Goal: Task Accomplishment & Management: Manage account settings

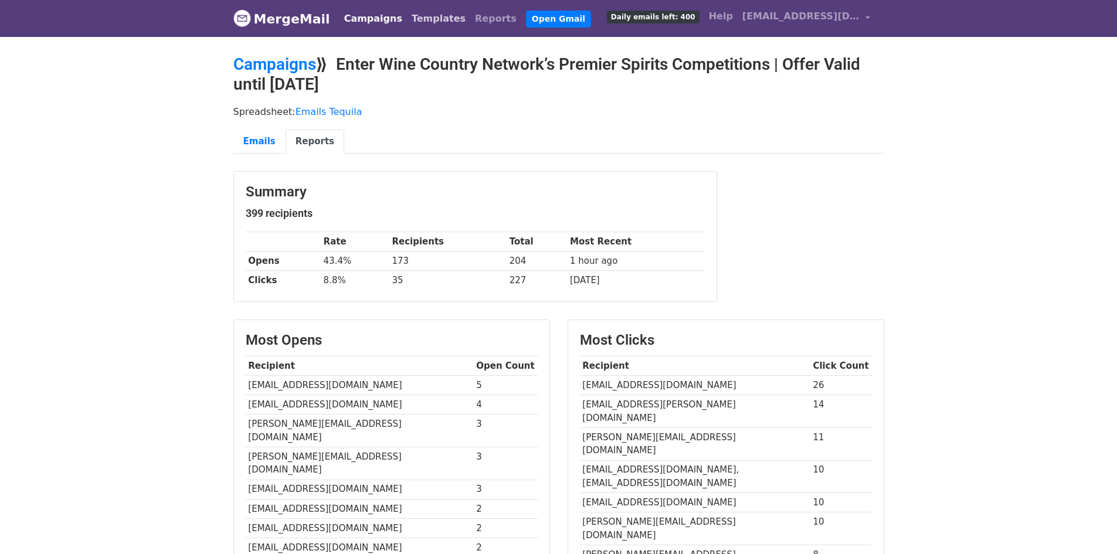
click at [418, 22] on link "Templates" at bounding box center [438, 18] width 63 height 23
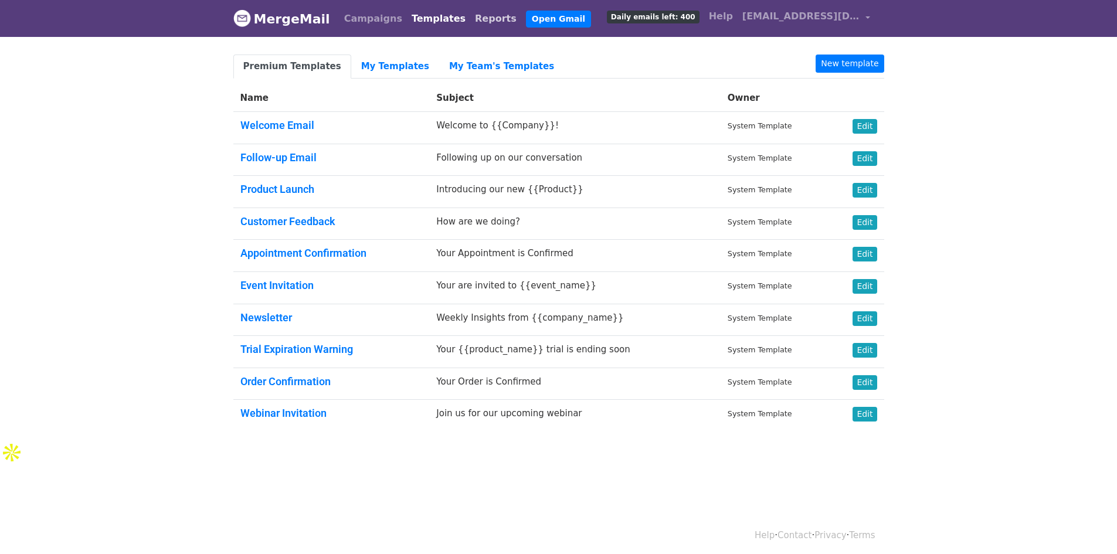
click at [470, 20] on link "Reports" at bounding box center [495, 18] width 51 height 23
click at [470, 16] on link "Reports" at bounding box center [495, 18] width 51 height 23
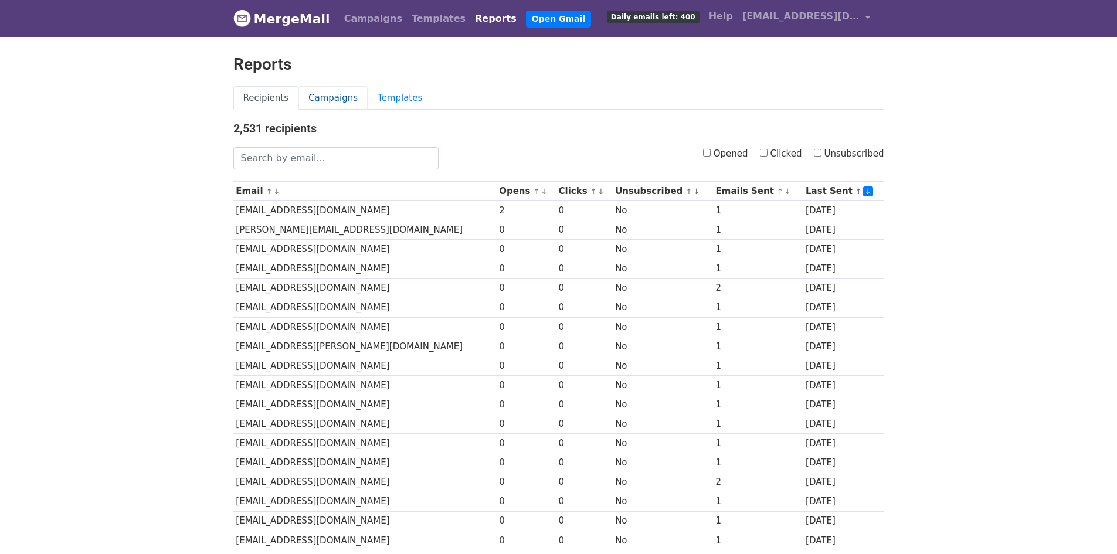
click at [345, 94] on link "Campaigns" at bounding box center [333, 98] width 69 height 24
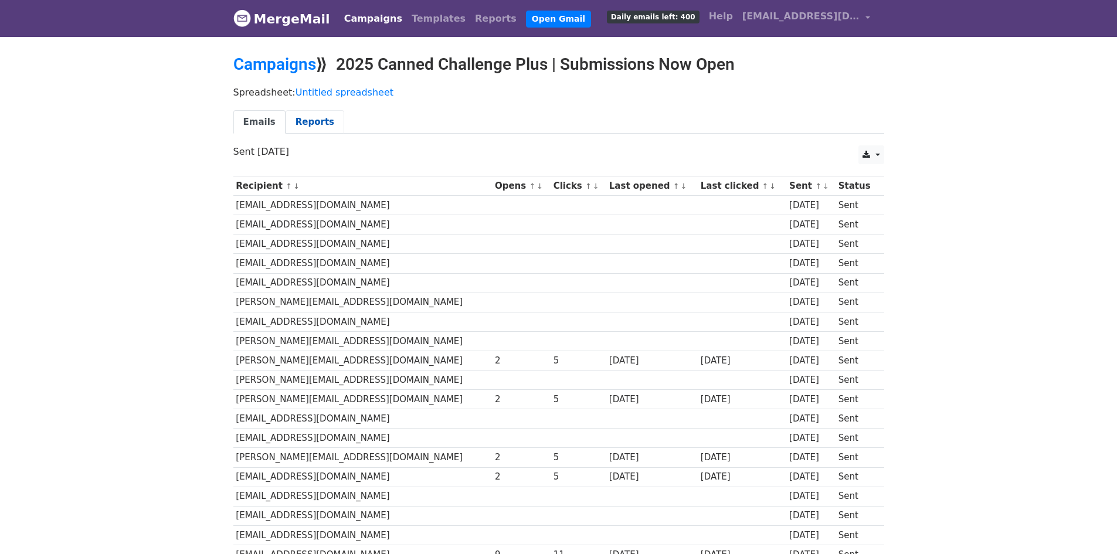
click at [314, 123] on link "Reports" at bounding box center [315, 122] width 59 height 24
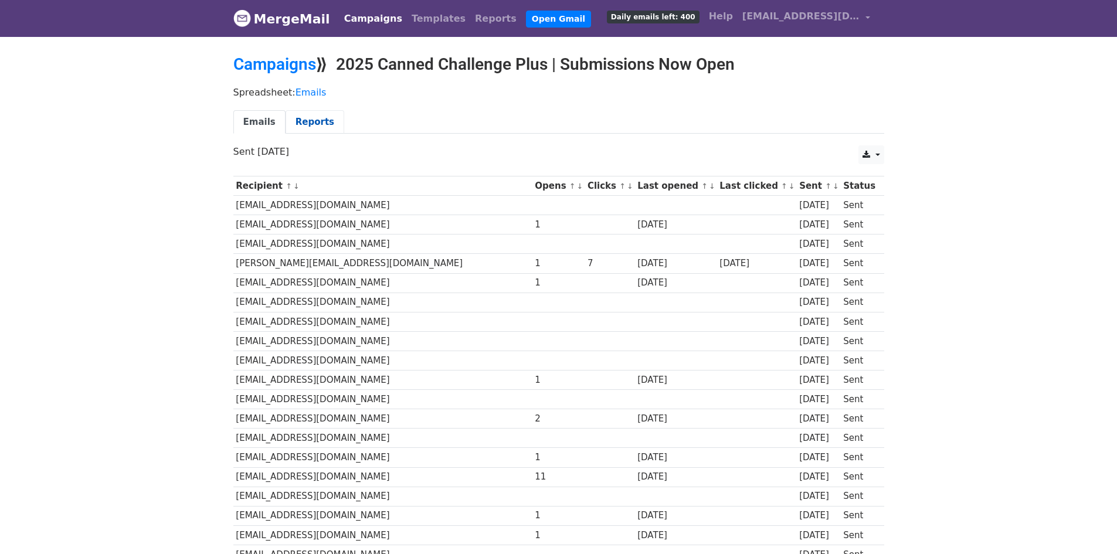
click at [303, 114] on link "Reports" at bounding box center [315, 122] width 59 height 24
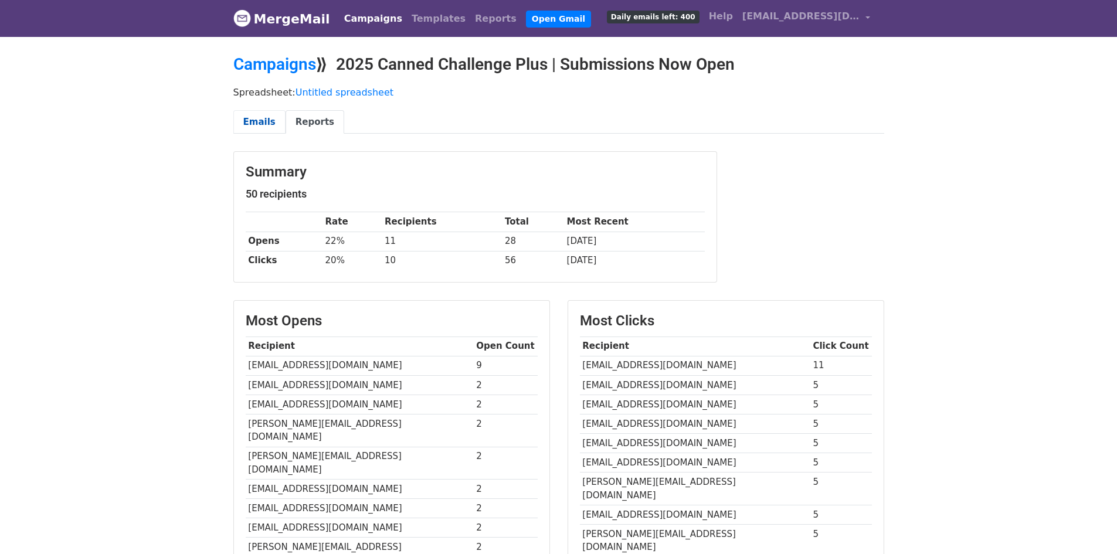
click at [249, 117] on link "Emails" at bounding box center [259, 122] width 52 height 24
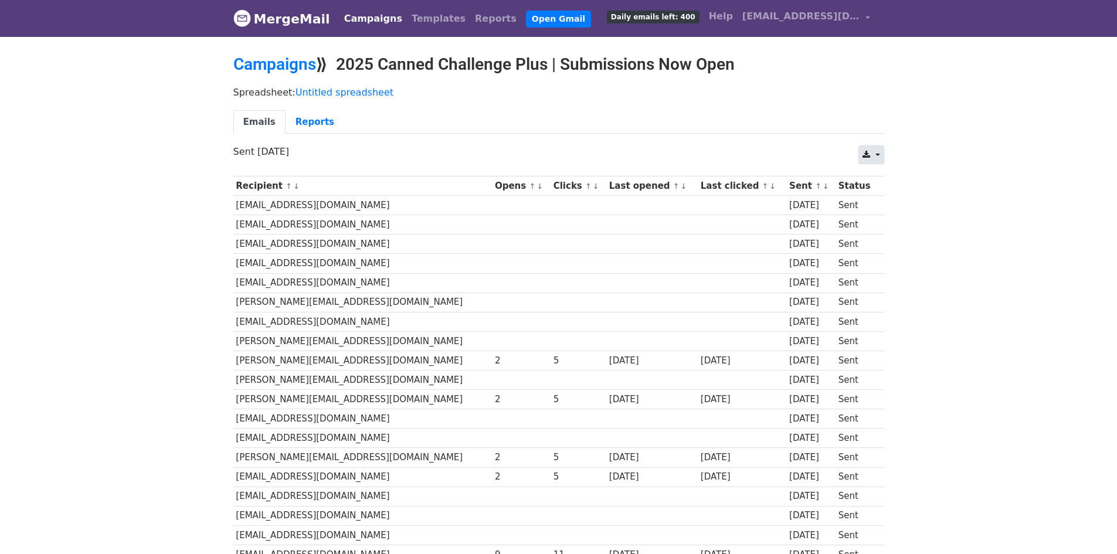
click at [867, 148] on link at bounding box center [871, 154] width 25 height 19
click at [880, 196] on link "Excel" at bounding box center [885, 200] width 53 height 19
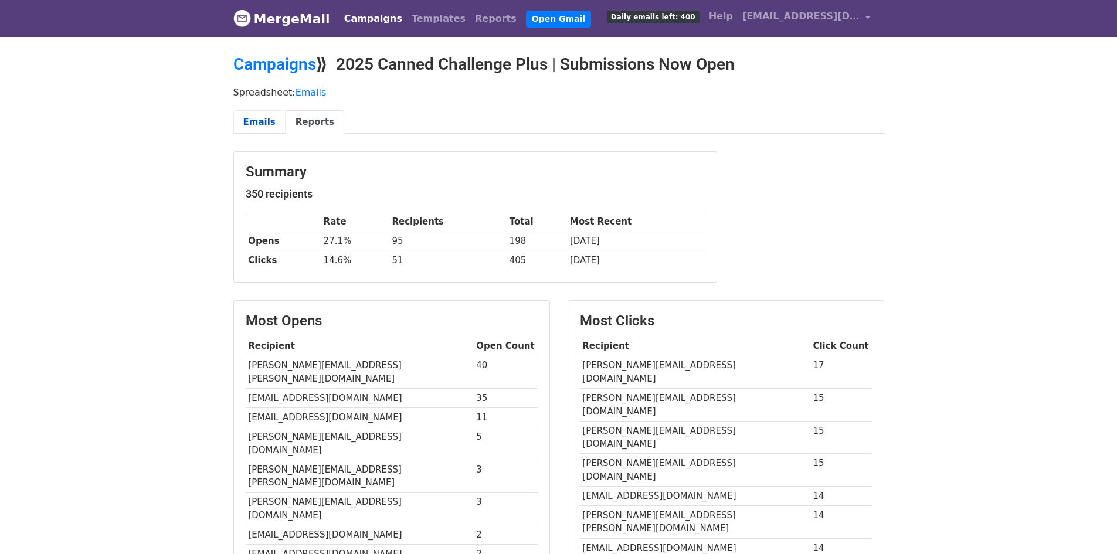
click at [256, 121] on link "Emails" at bounding box center [259, 122] width 52 height 24
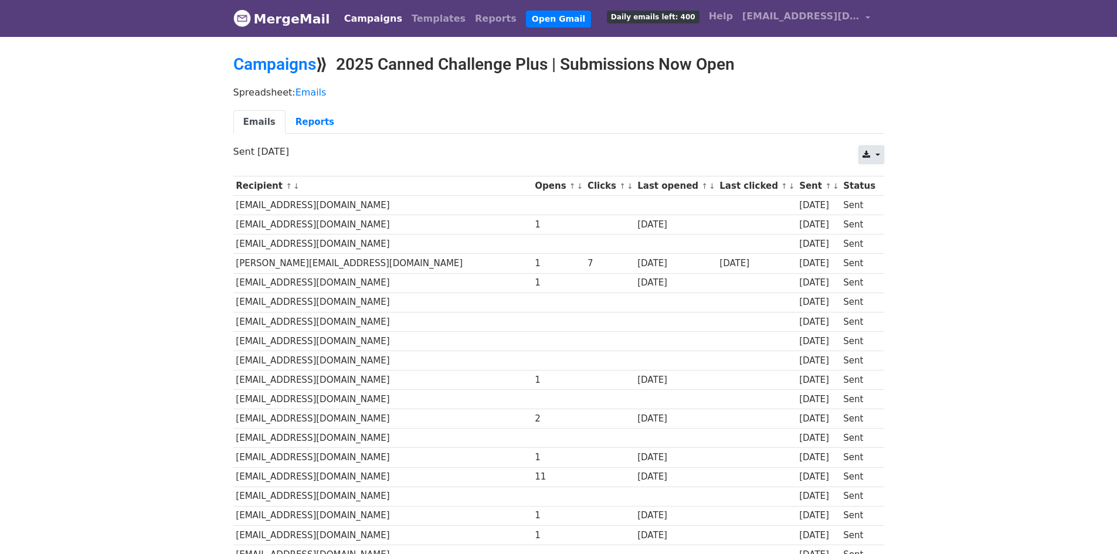
click at [871, 156] on link at bounding box center [871, 154] width 25 height 19
click at [876, 196] on link "Excel" at bounding box center [885, 200] width 53 height 19
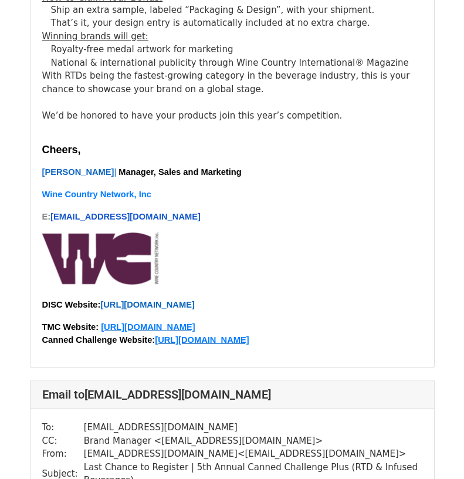
scroll to position [762, 0]
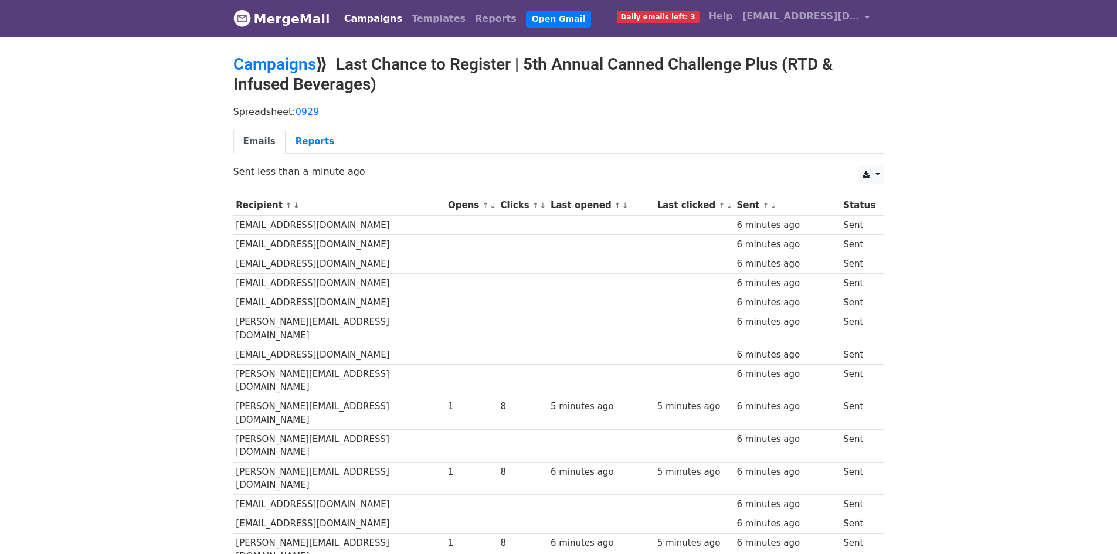
scroll to position [153, 0]
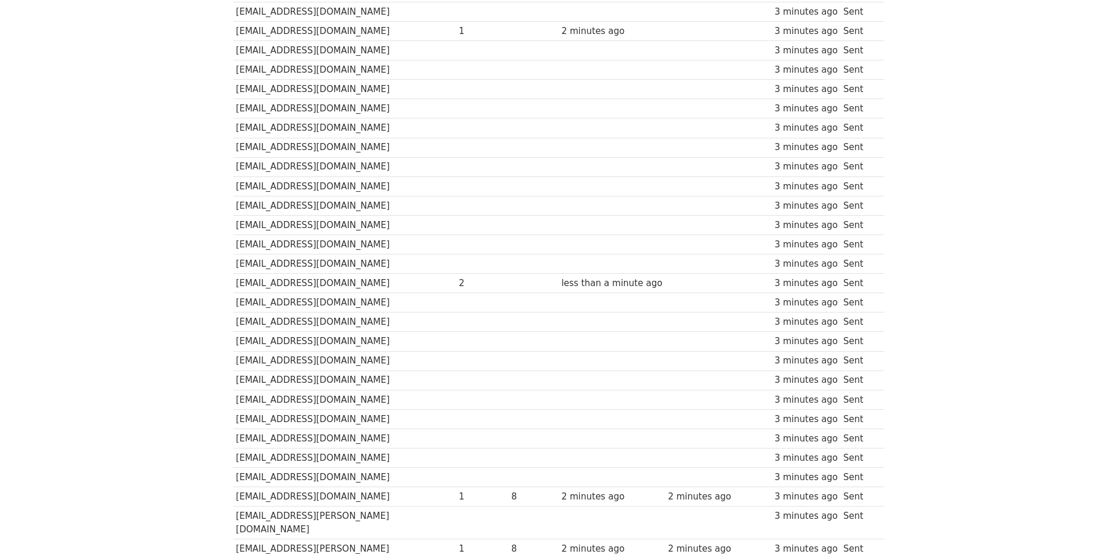
scroll to position [7352, 0]
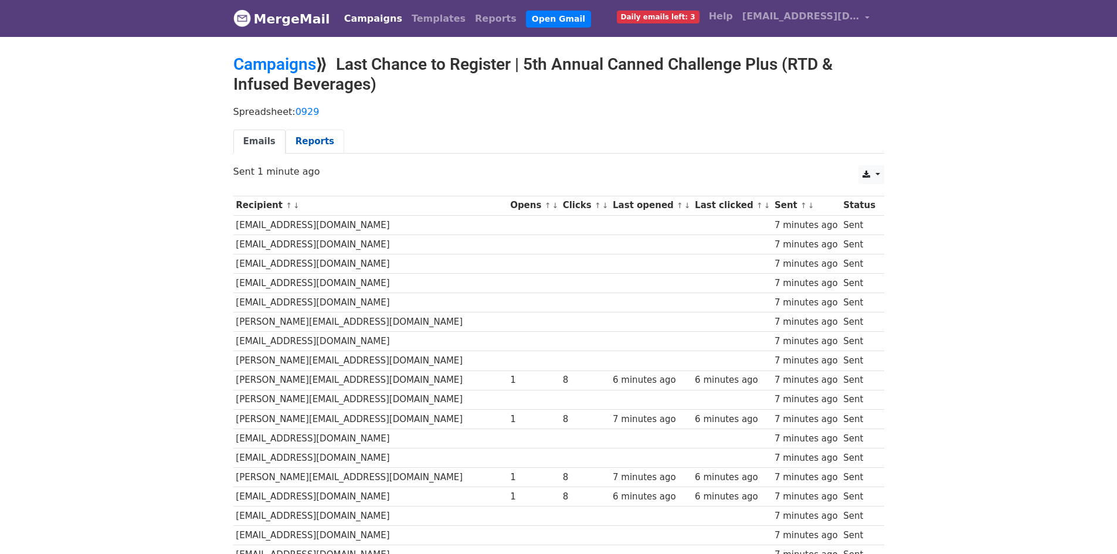
click at [307, 144] on link "Reports" at bounding box center [315, 142] width 59 height 24
click at [301, 147] on link "Reports" at bounding box center [315, 142] width 59 height 24
